Goal: Task Accomplishment & Management: Manage account settings

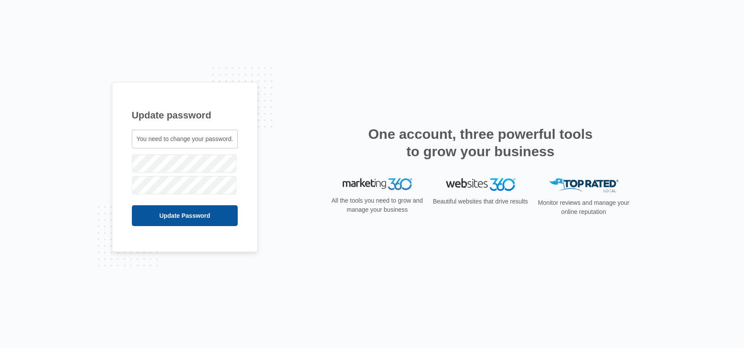
click at [183, 218] on input "Update Password" at bounding box center [185, 215] width 106 height 21
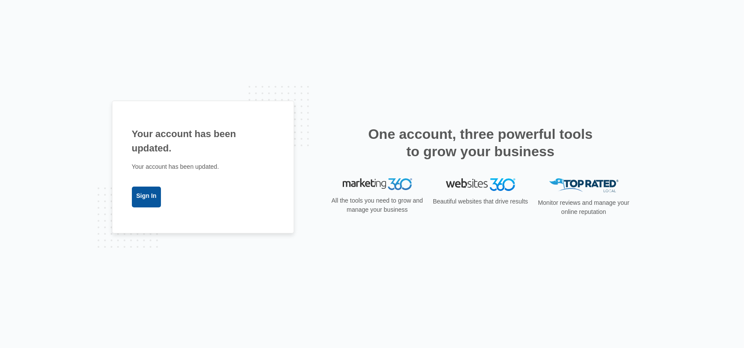
click at [145, 194] on link "Sign In" at bounding box center [146, 196] width 29 height 21
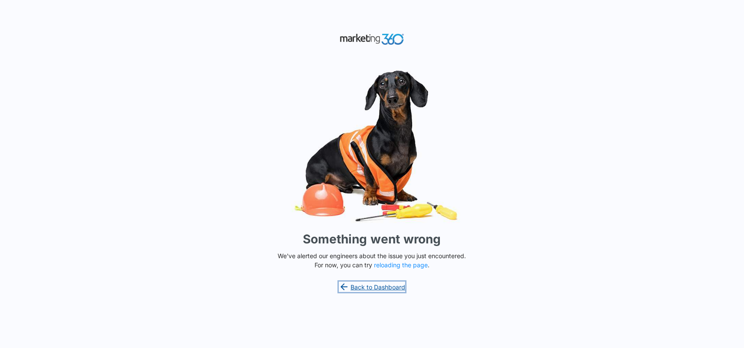
click at [359, 290] on link "Back to Dashboard" at bounding box center [372, 286] width 67 height 10
click at [404, 269] on div "Something went wrong We've alerted our engineers about the issue you just encou…" at bounding box center [372, 174] width 744 height 348
click at [404, 267] on button "reloading the page" at bounding box center [401, 264] width 54 height 7
click at [370, 288] on link "Back to Dashboard" at bounding box center [372, 286] width 67 height 10
click at [369, 289] on link "Back to Dashboard" at bounding box center [372, 286] width 67 height 10
